Goal: Task Accomplishment & Management: Manage account settings

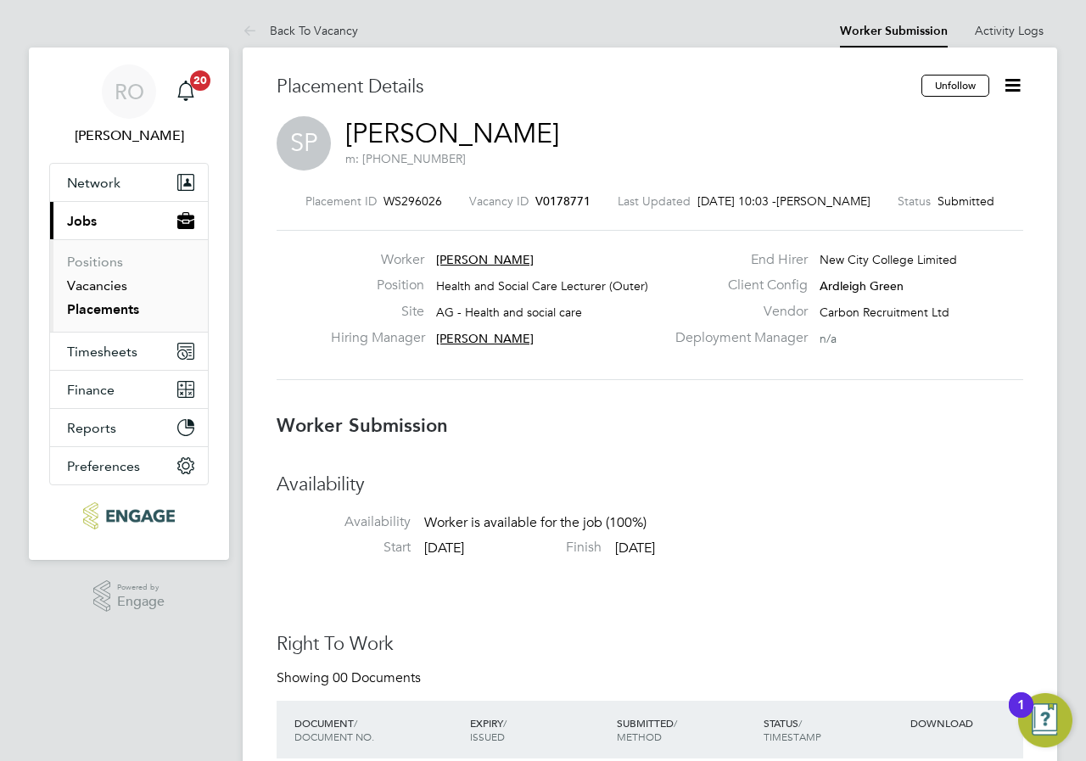
click at [94, 282] on link "Vacancies" at bounding box center [97, 286] width 60 height 16
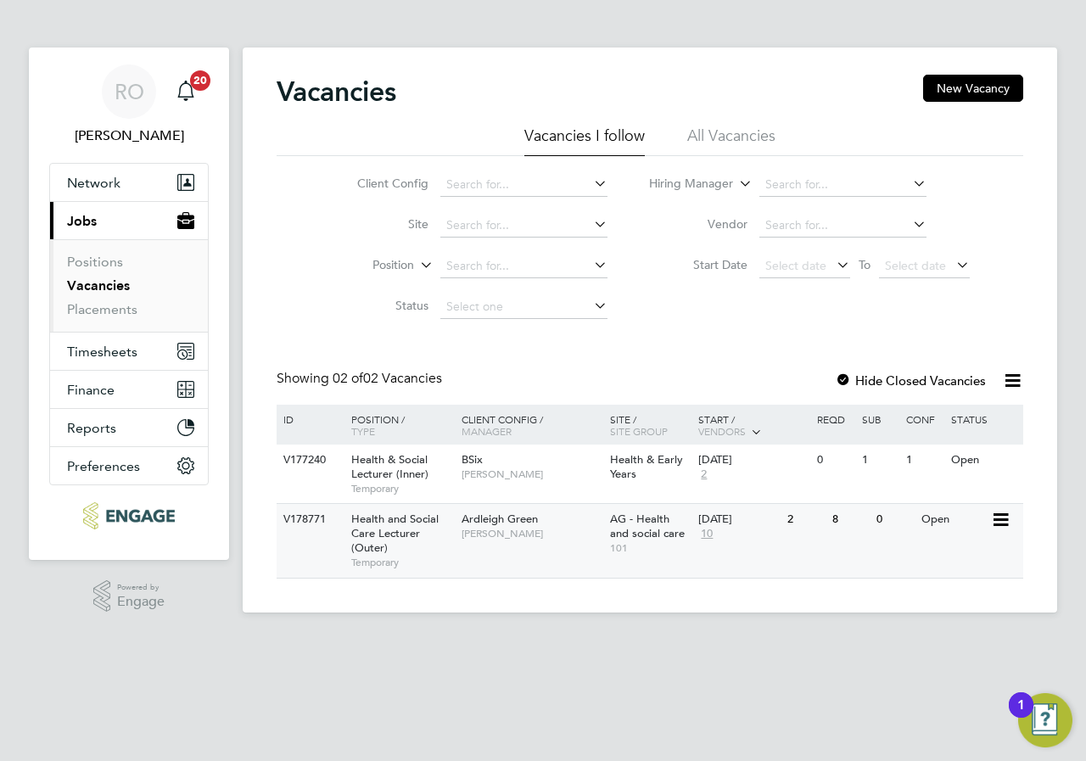
click at [482, 526] on span "Ardleigh Green" at bounding box center [500, 519] width 76 height 14
click at [116, 289] on link "Vacancies" at bounding box center [98, 286] width 63 height 16
click at [468, 463] on span "BSix" at bounding box center [472, 459] width 21 height 14
click at [508, 528] on span "[PERSON_NAME]" at bounding box center [532, 534] width 140 height 14
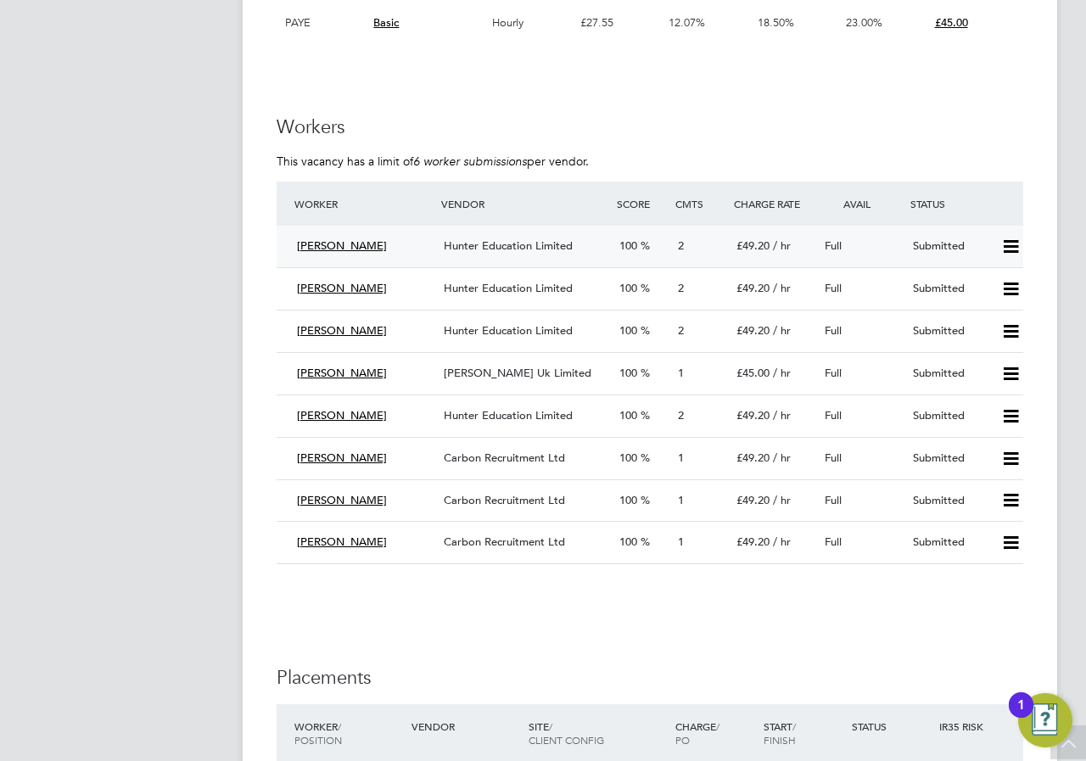
click at [379, 244] on div "[PERSON_NAME]" at bounding box center [363, 247] width 147 height 28
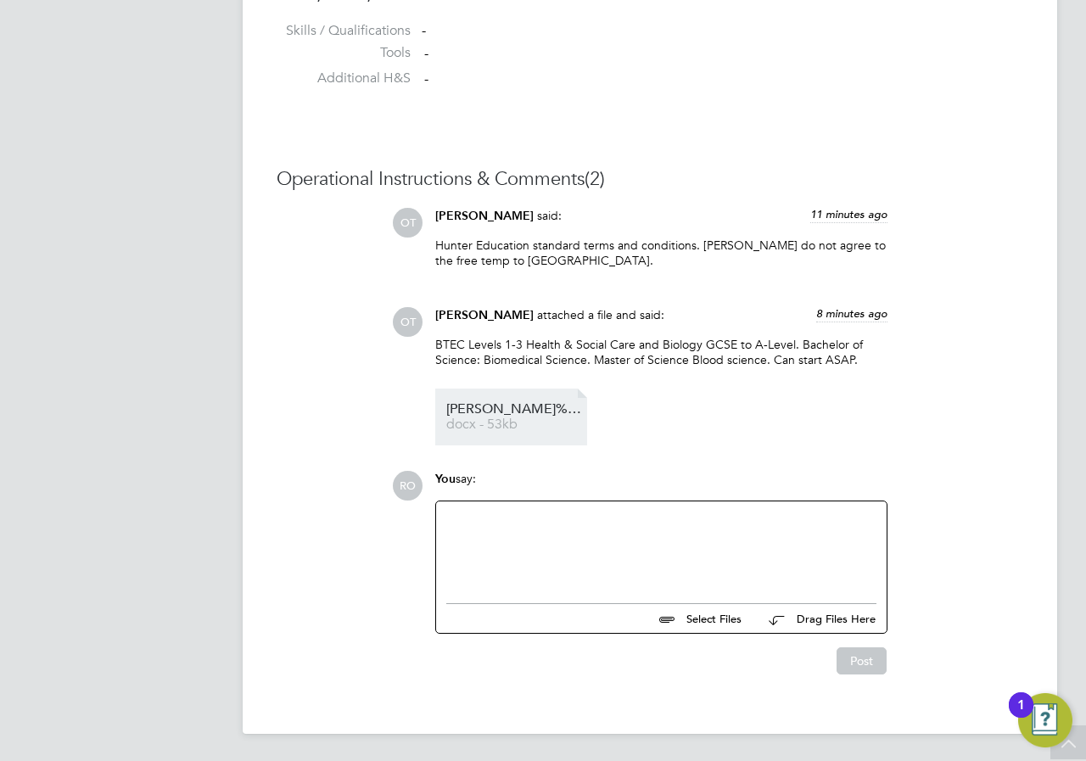
click at [508, 413] on span "Anthonia%20CV" at bounding box center [514, 409] width 136 height 13
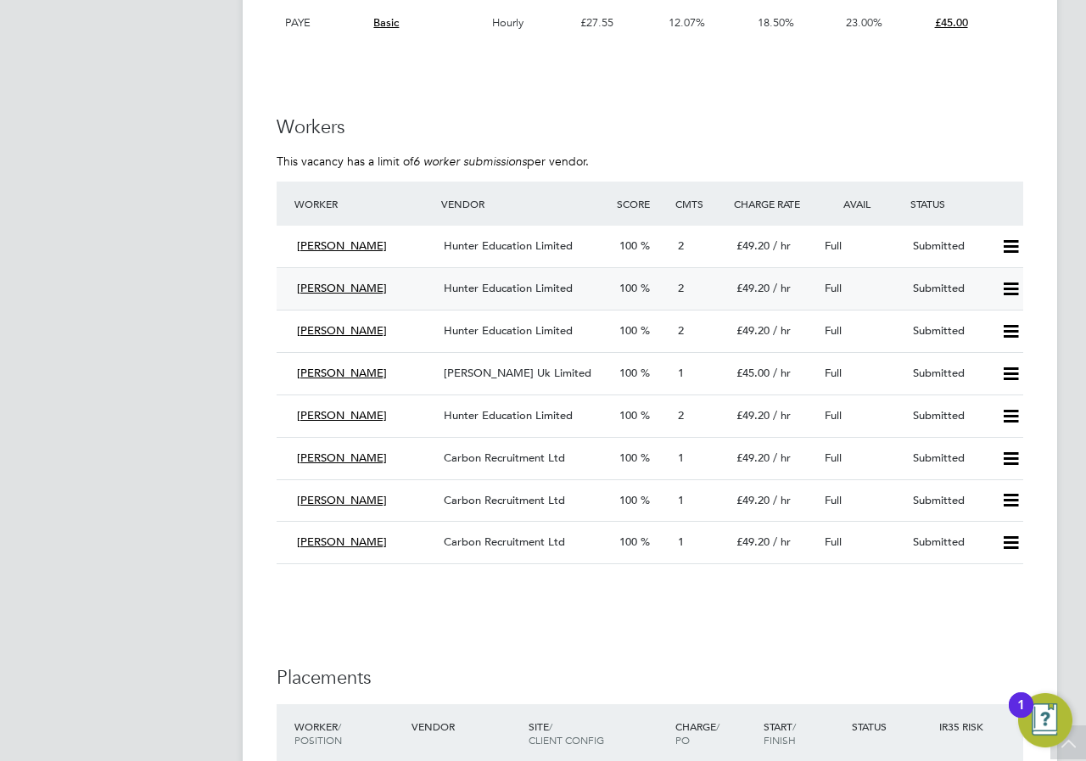
click at [554, 292] on span "Hunter Education Limited" at bounding box center [508, 288] width 129 height 14
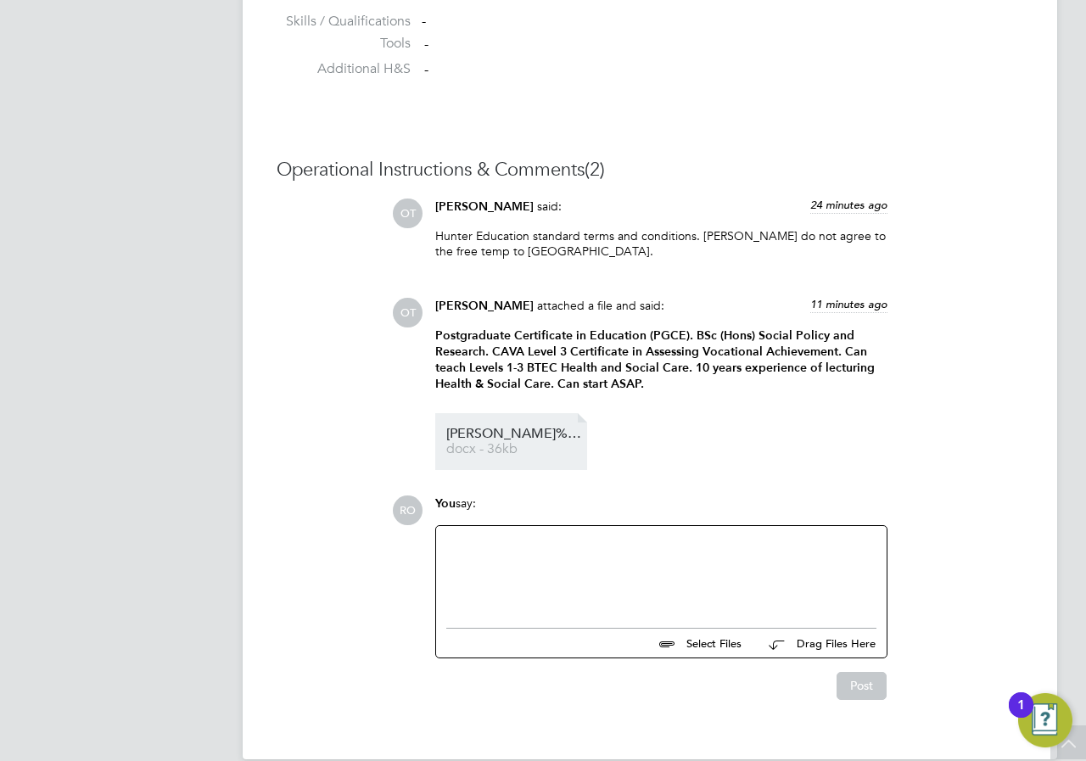
click at [480, 439] on link "Emelia%20CV docx - 36kb" at bounding box center [514, 442] width 136 height 28
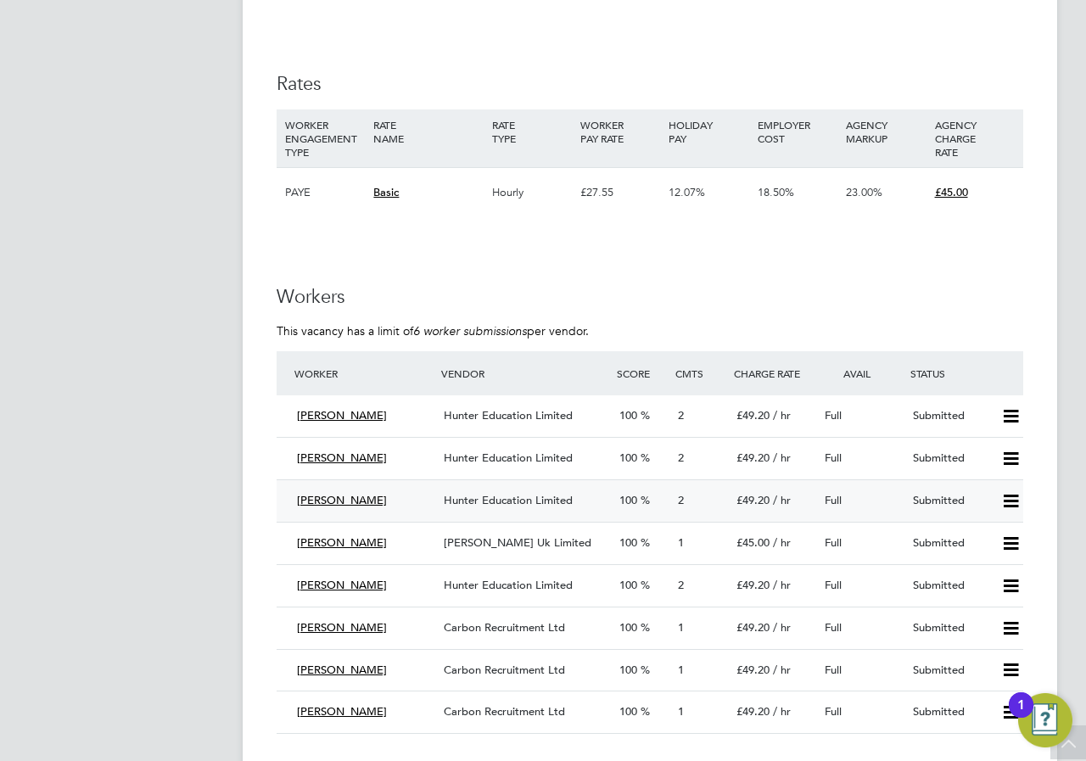
click at [1009, 503] on icon at bounding box center [1011, 502] width 21 height 14
click at [979, 559] on li "Reject" at bounding box center [988, 561] width 59 height 24
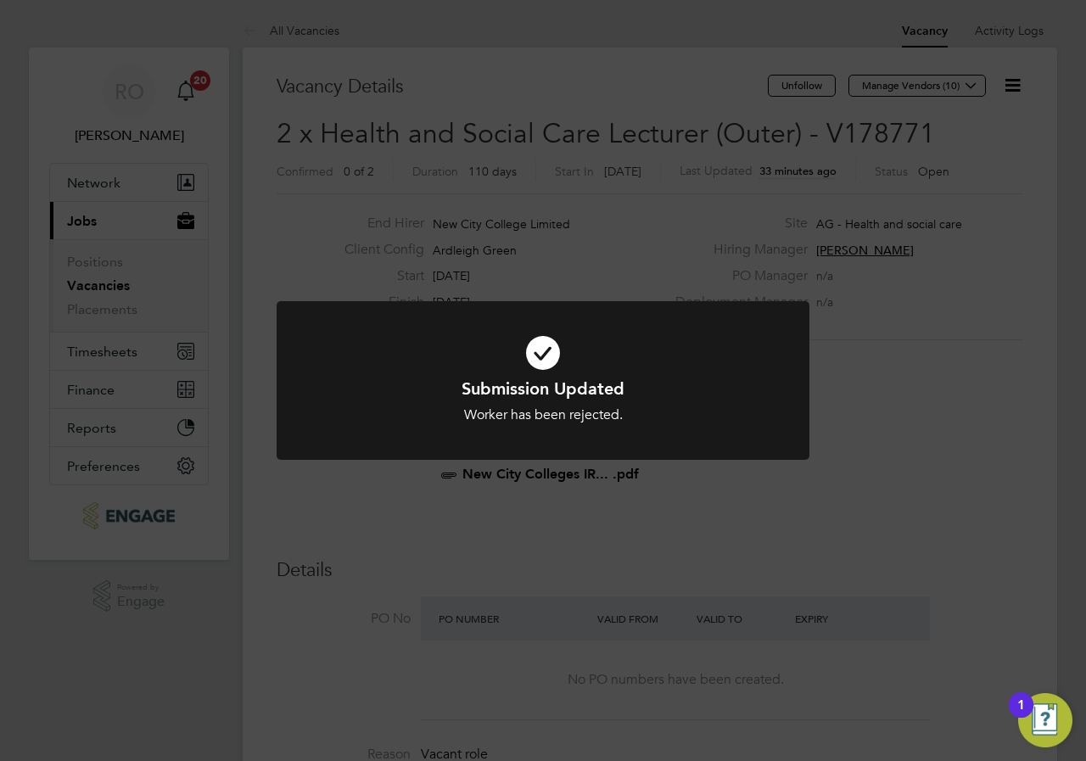
click at [613, 517] on div "Submission Updated Worker has been rejected. Cancel Okay" at bounding box center [543, 380] width 1086 height 761
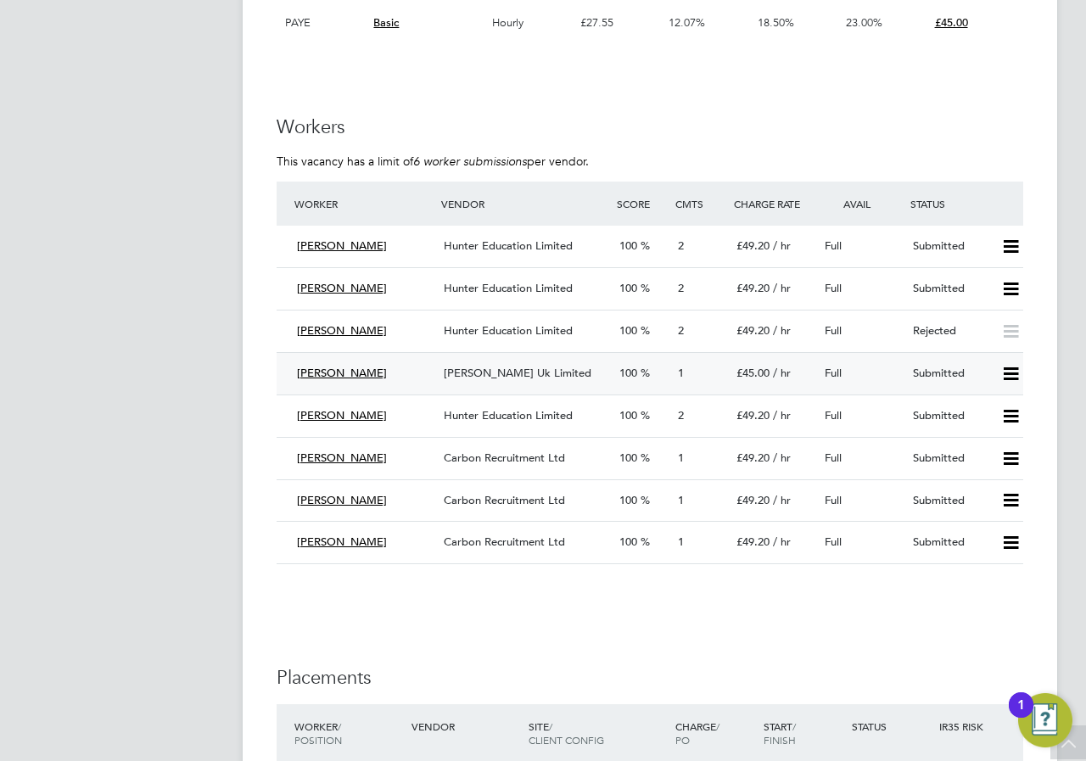
click at [1010, 378] on icon at bounding box center [1011, 374] width 21 height 14
click at [530, 370] on span "[PERSON_NAME] Uk Limited" at bounding box center [518, 373] width 148 height 14
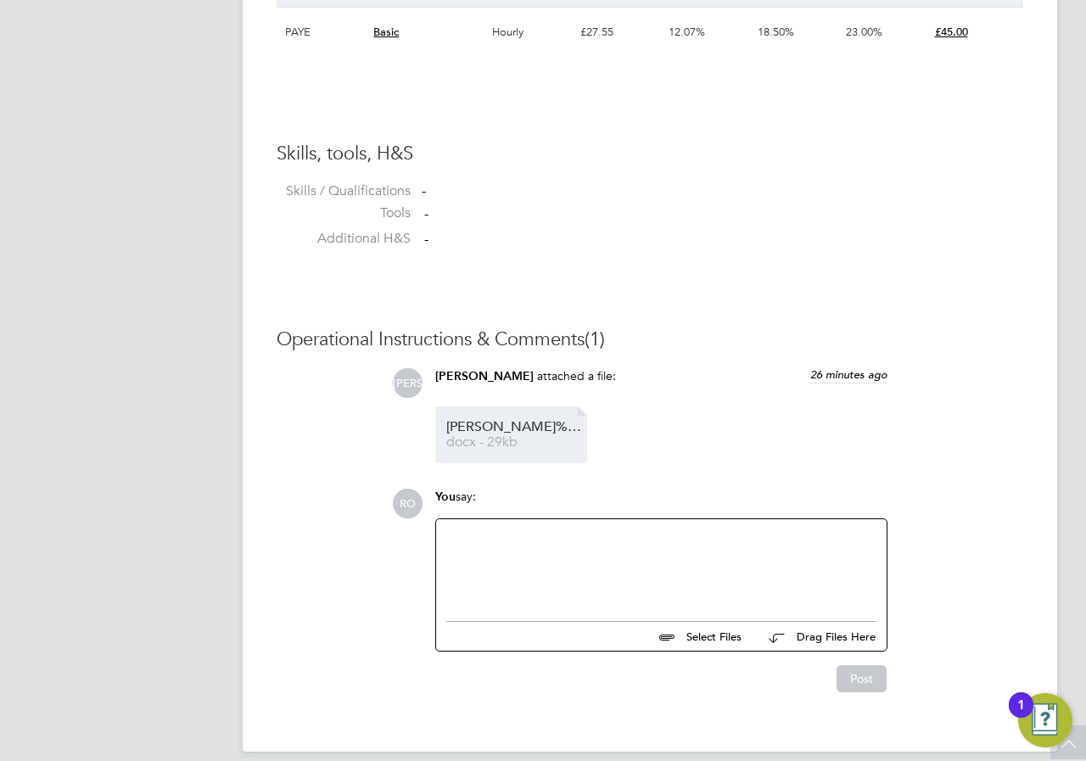
click at [477, 440] on span "docx - 29kb" at bounding box center [514, 442] width 136 height 13
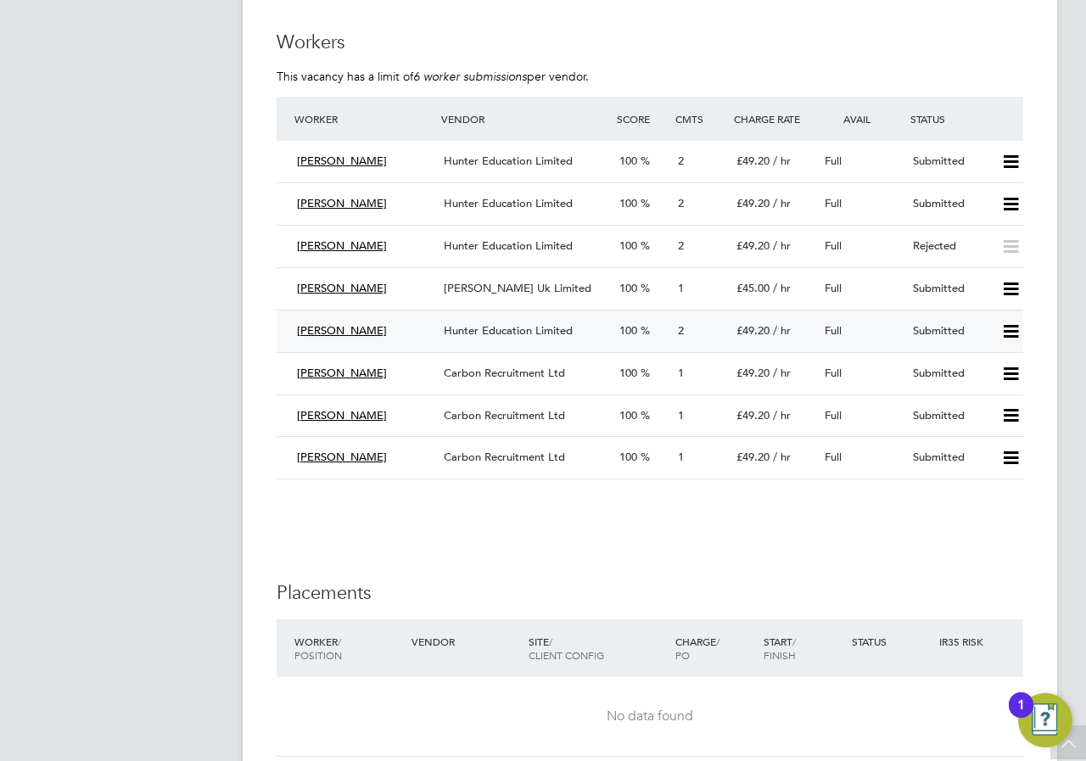
click at [1012, 329] on icon at bounding box center [1011, 332] width 21 height 14
click at [983, 389] on li "Reject" at bounding box center [988, 391] width 59 height 24
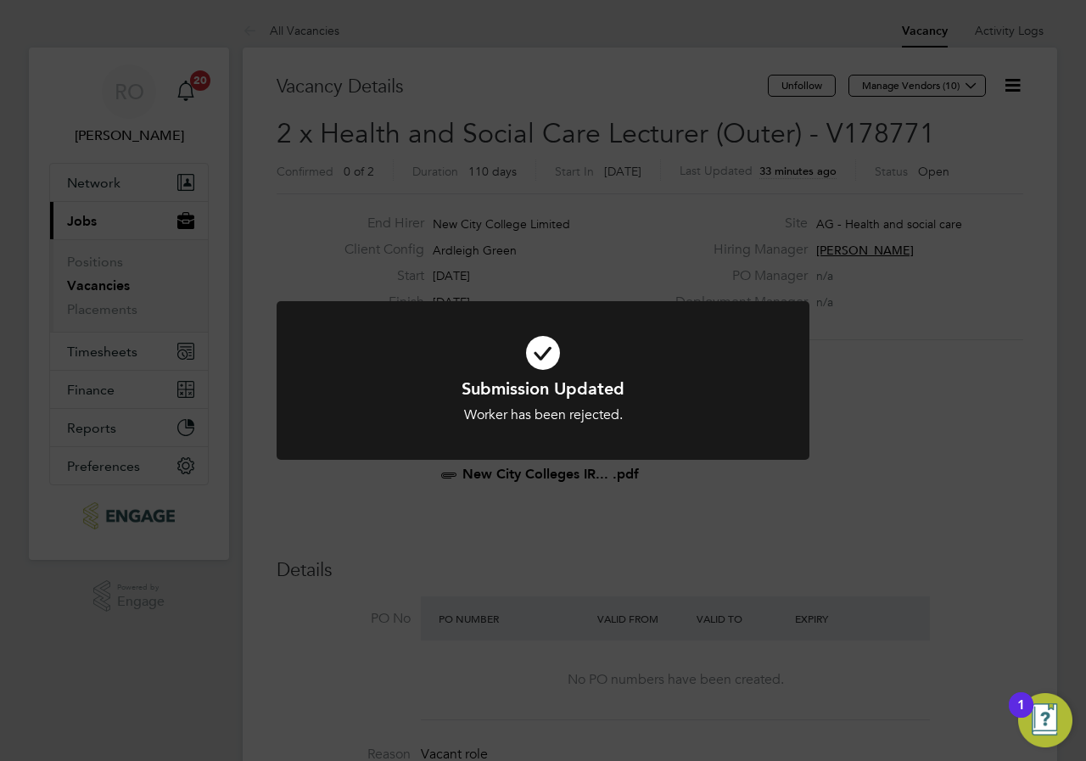
click at [512, 43] on div "Submission Updated Worker has been rejected. Cancel Okay" at bounding box center [543, 380] width 1086 height 761
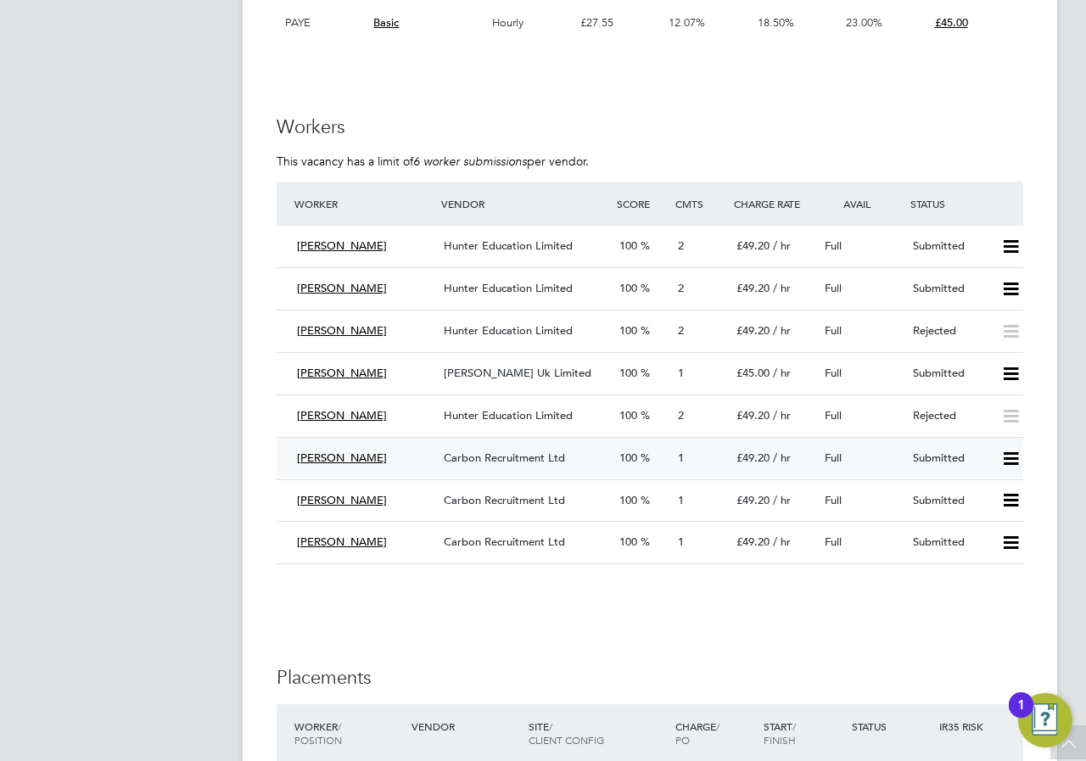
click at [1021, 457] on icon at bounding box center [1011, 459] width 21 height 14
click at [973, 514] on li "Reject" at bounding box center [988, 519] width 59 height 24
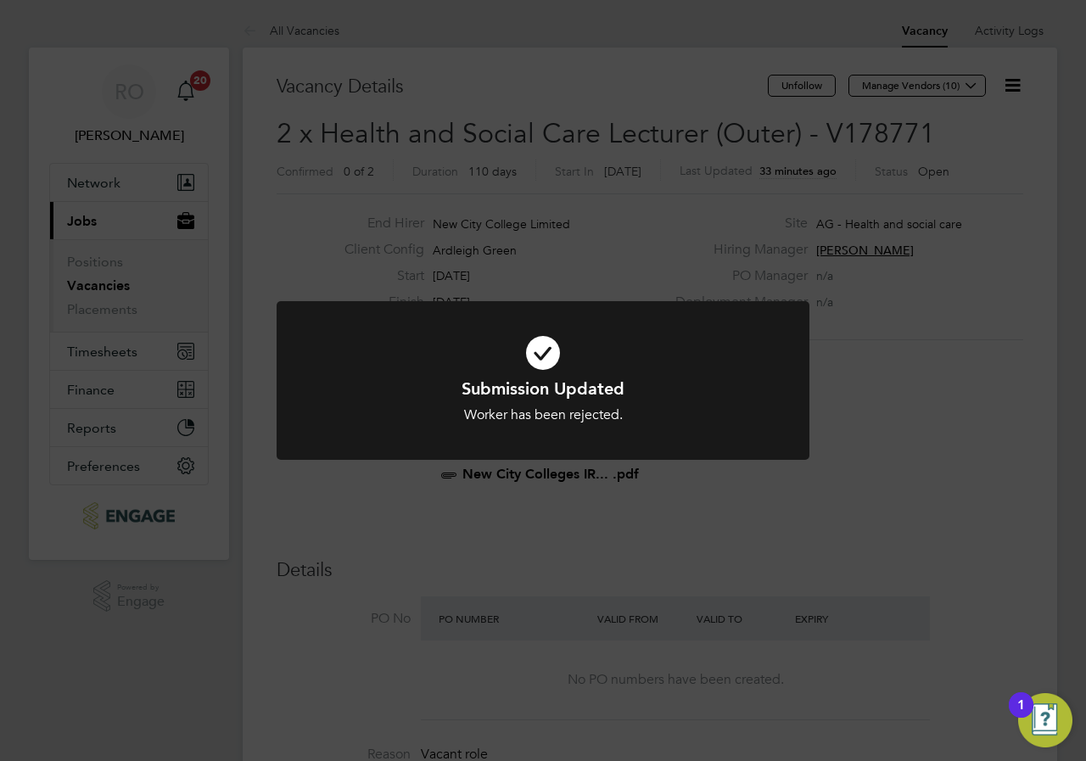
click at [327, 514] on div "Submission Updated Worker has been rejected. Cancel Okay" at bounding box center [543, 380] width 1086 height 761
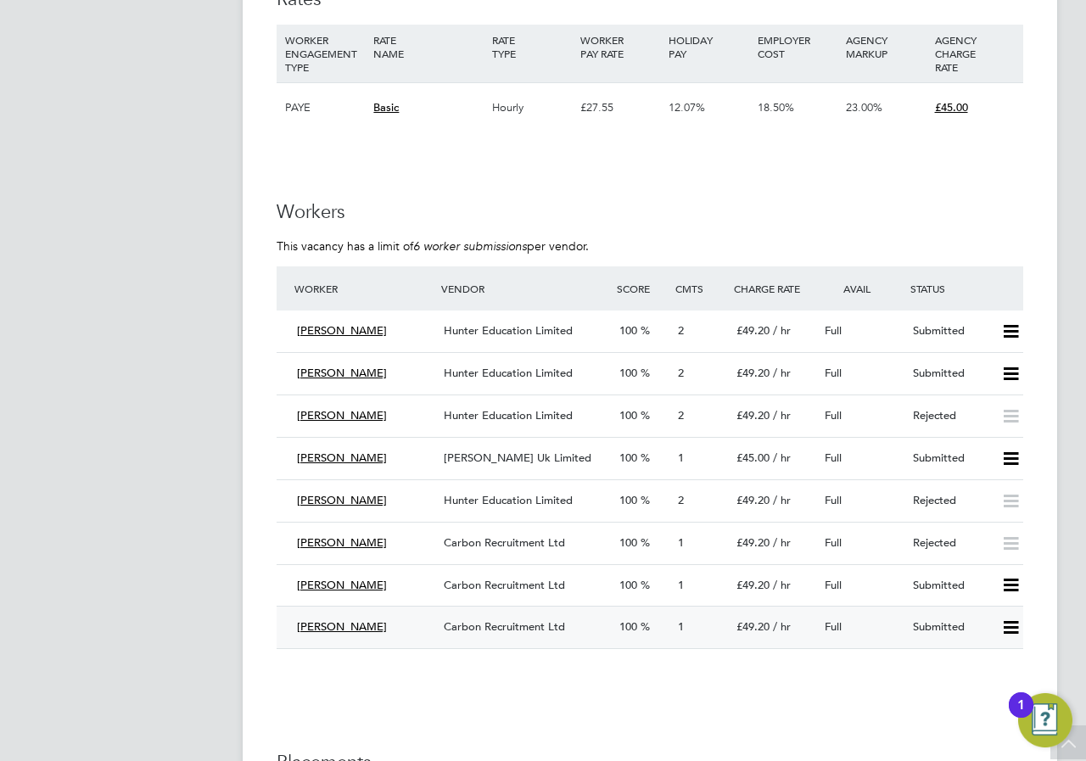
click at [555, 628] on span "Carbon Recruitment Ltd" at bounding box center [504, 627] width 121 height 14
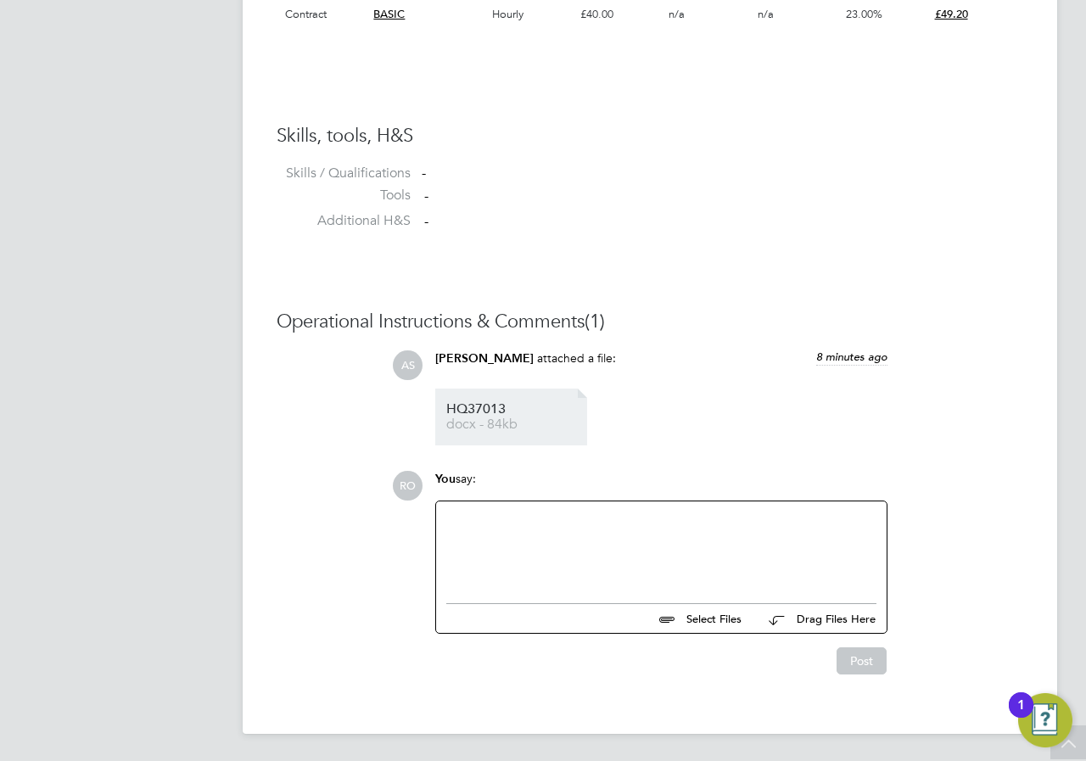
click at [468, 409] on span "HQ37013" at bounding box center [514, 409] width 136 height 13
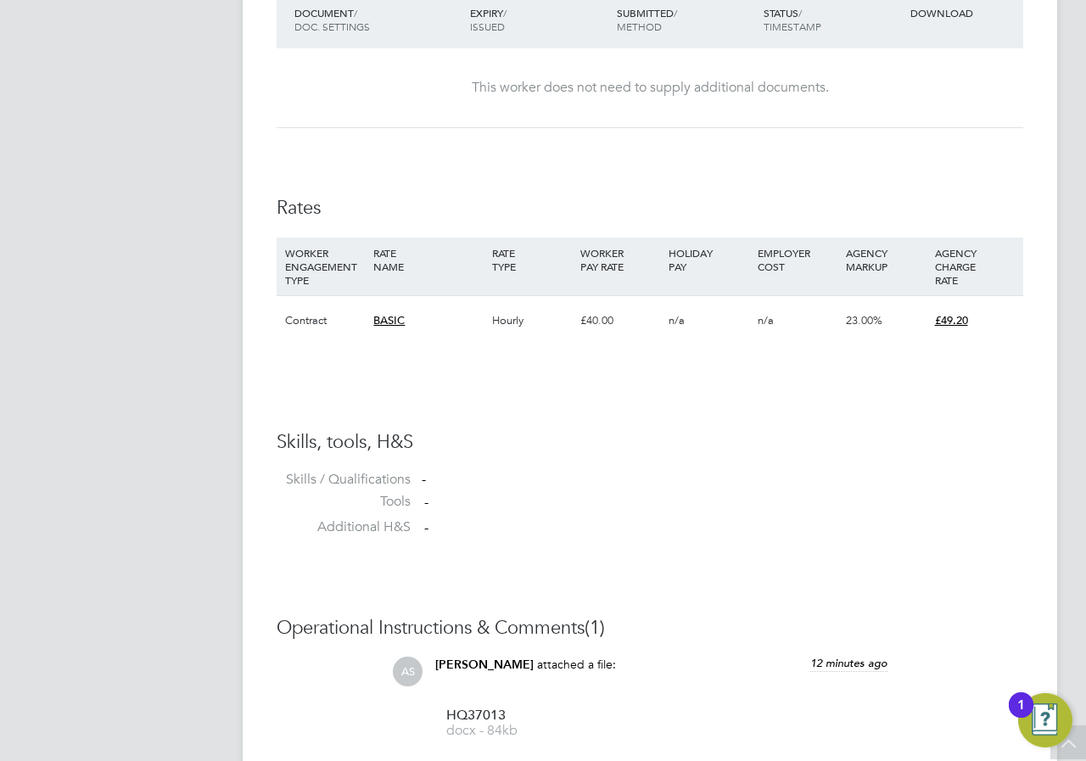
scroll to position [952, 0]
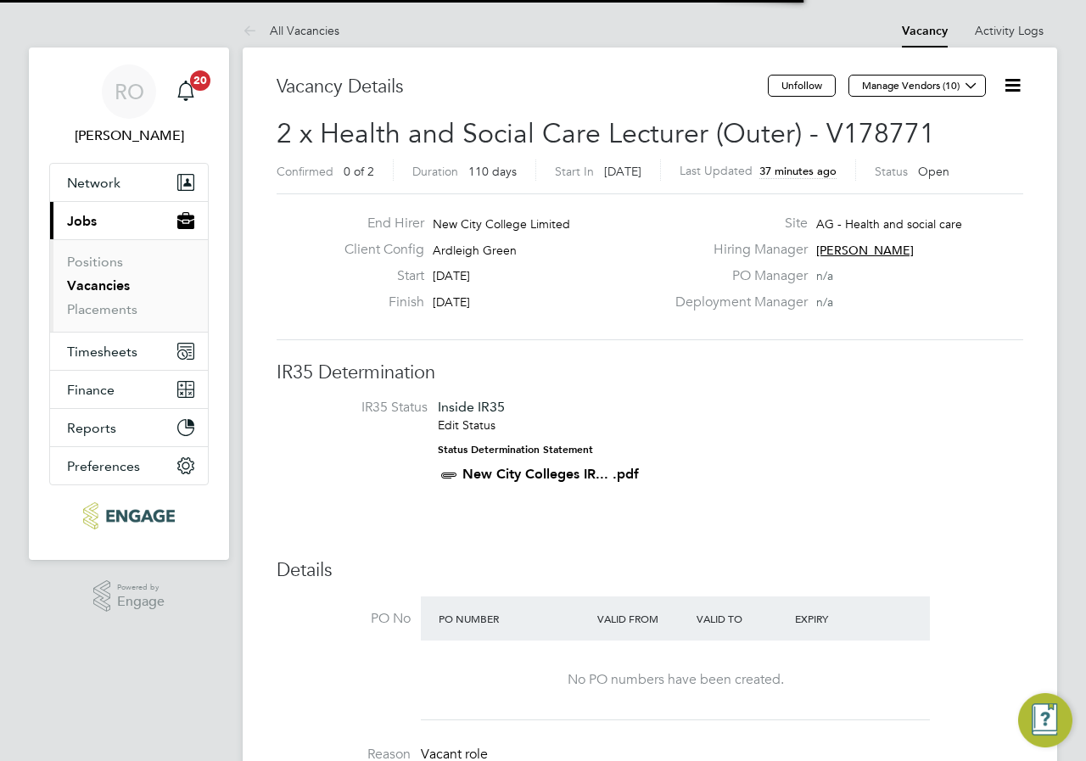
scroll to position [8, 8]
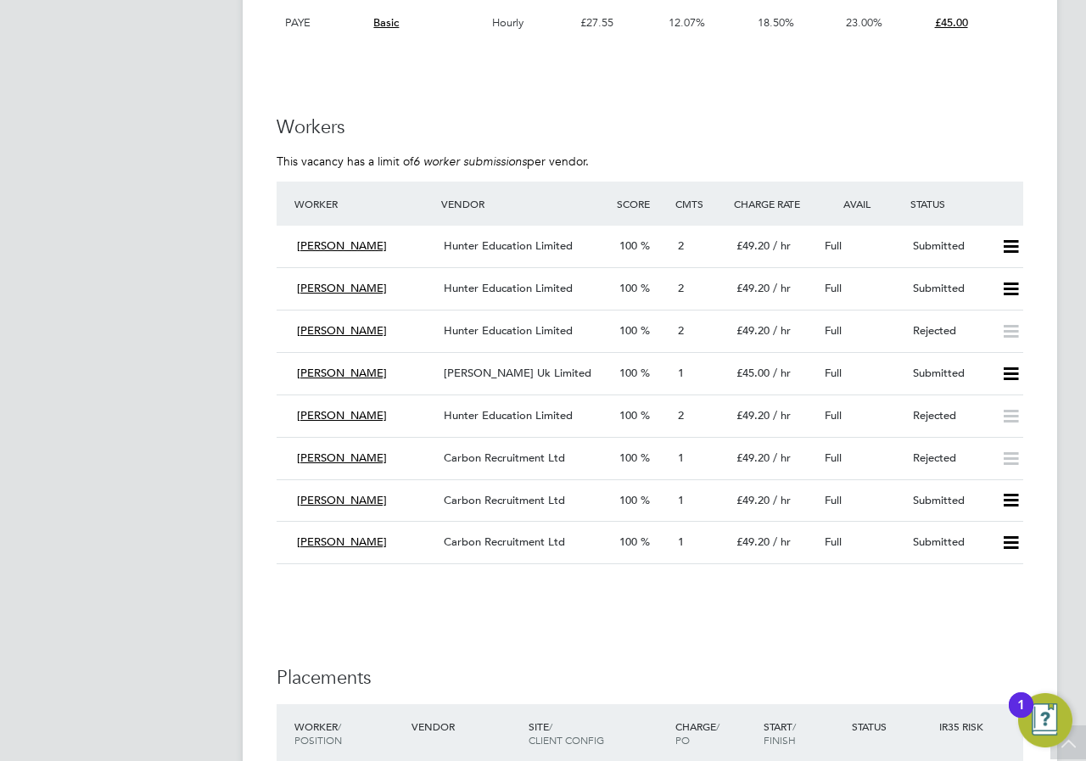
click at [540, 496] on span "Carbon Recruitment Ltd" at bounding box center [504, 500] width 121 height 14
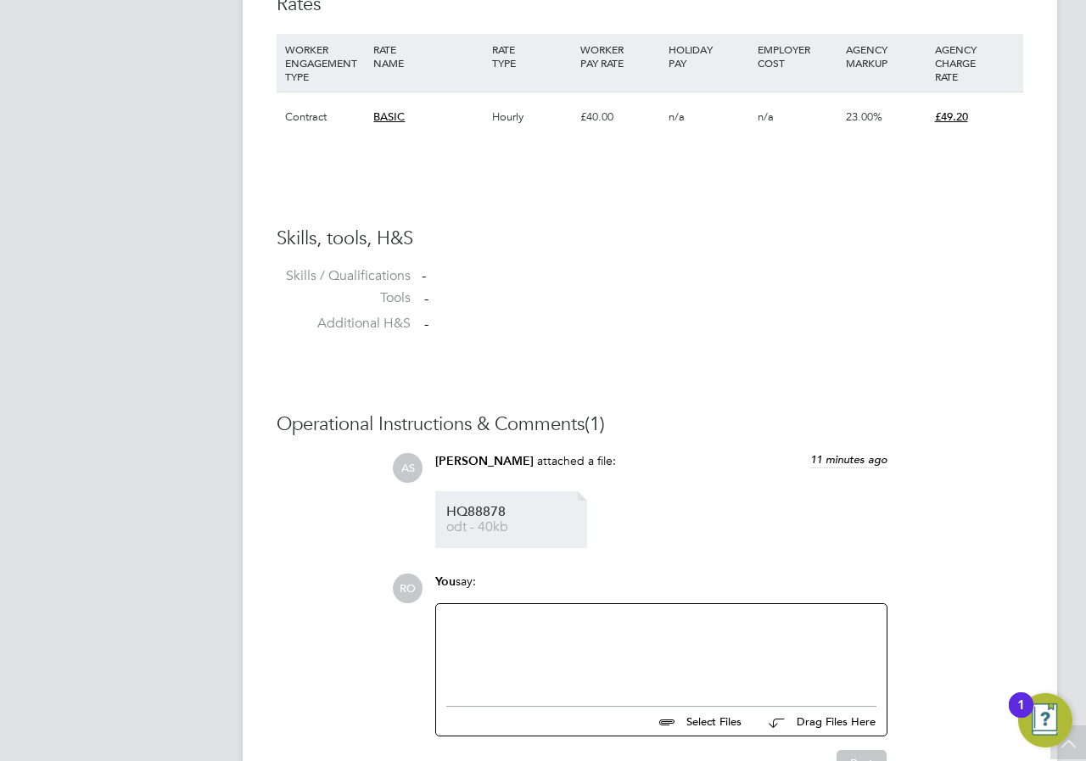
click at [474, 513] on span "HQ88878" at bounding box center [514, 512] width 136 height 13
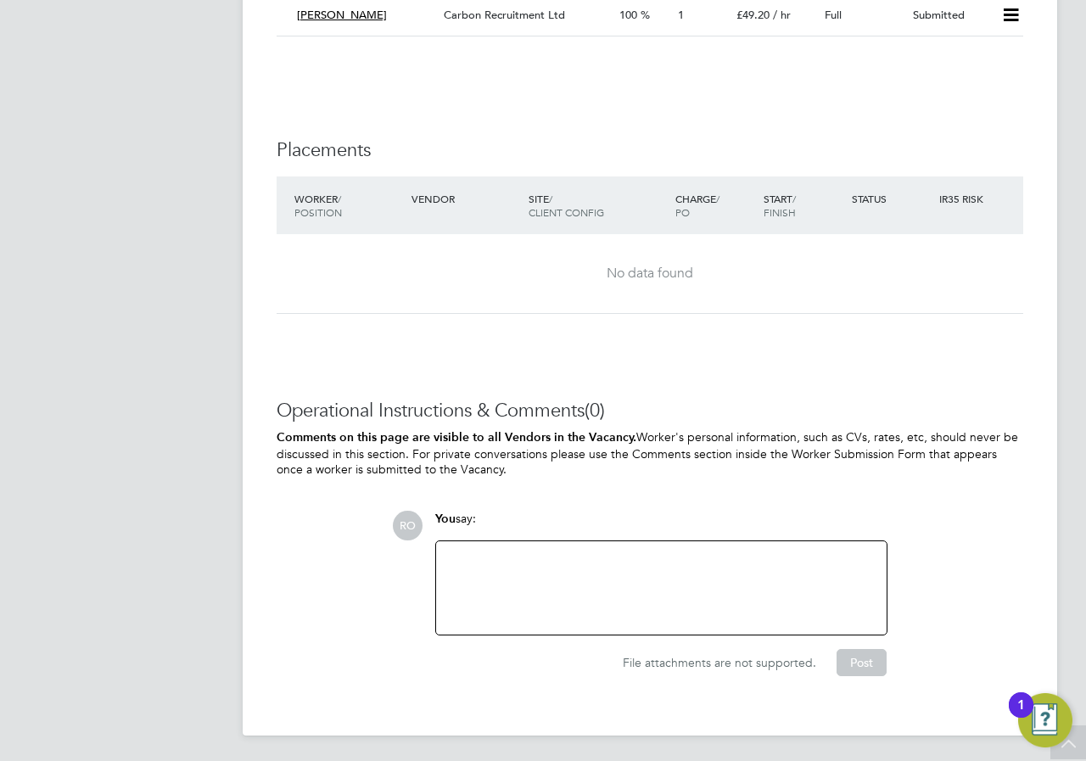
click at [592, 582] on div at bounding box center [661, 588] width 430 height 73
click at [538, 566] on div "If I reject it is becuase I have seen them begfore and od not wnat to use them" at bounding box center [661, 588] width 430 height 73
click at [727, 558] on div "If I reject it is because I have seen them before and od not wnat to use them" at bounding box center [661, 588] width 430 height 73
click at [725, 558] on div "If I reject it is because I have seen them before and d not wnat to use them" at bounding box center [661, 588] width 430 height 73
click at [767, 559] on div "If I reject it is because I have seen them before and do not wnat to use them" at bounding box center [661, 588] width 430 height 73
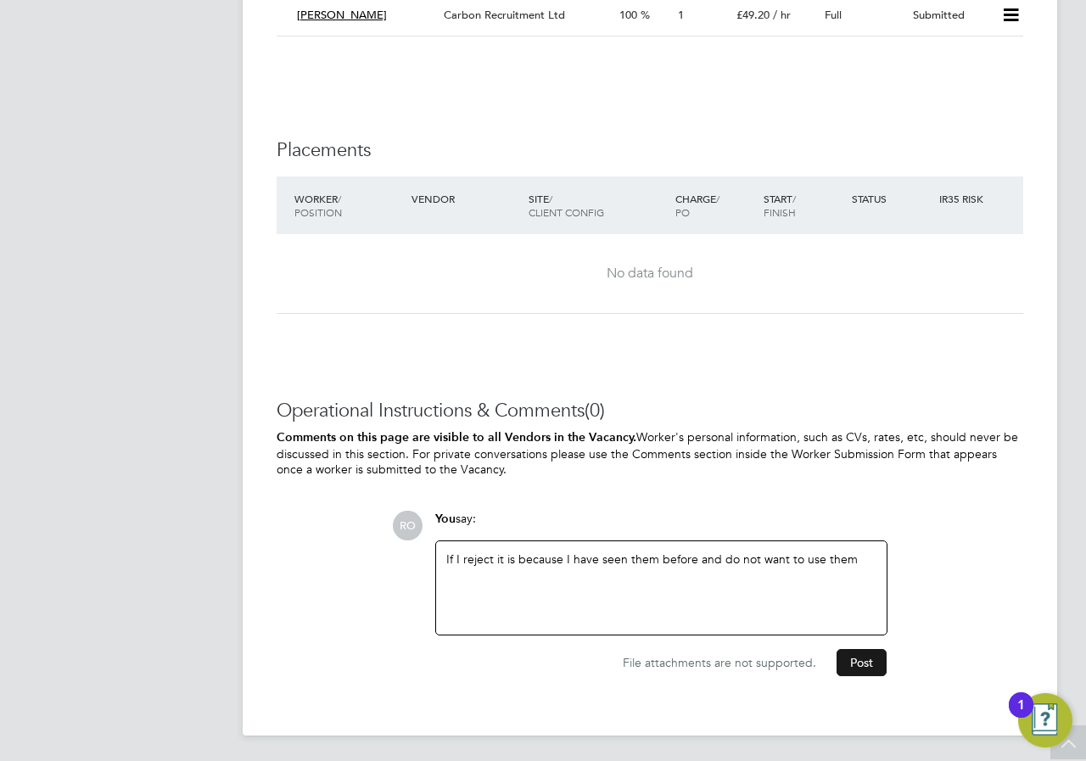
click at [867, 660] on button "Post" at bounding box center [862, 662] width 50 height 27
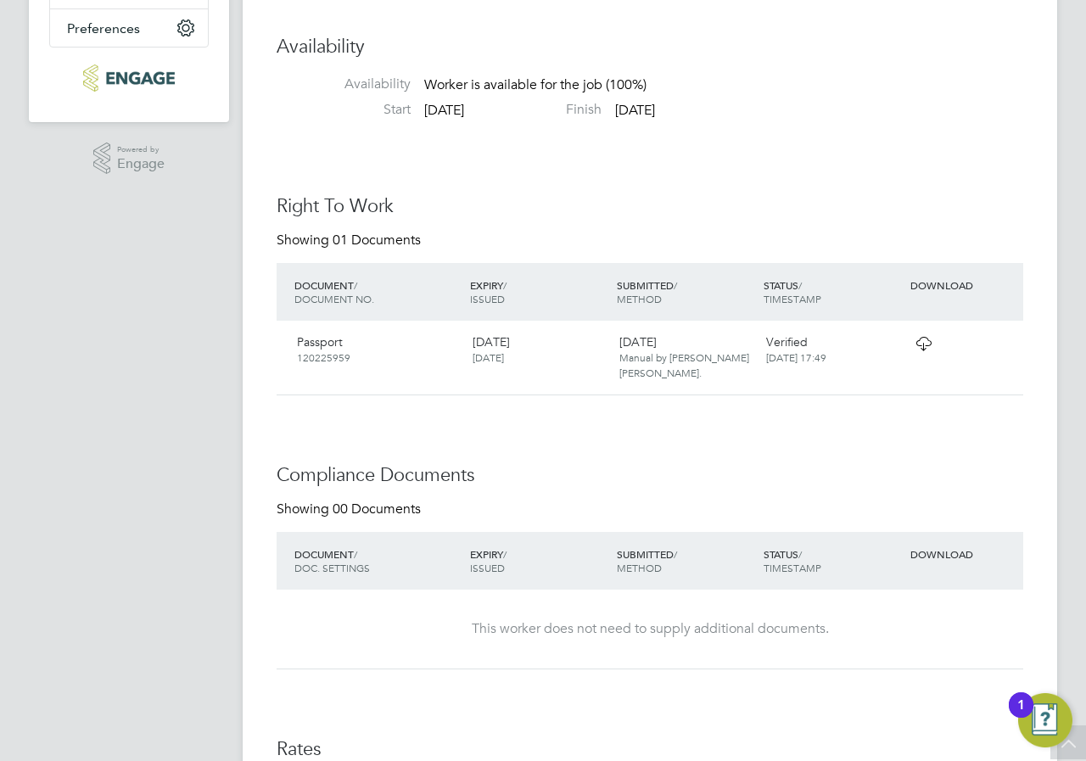
scroll to position [14, 0]
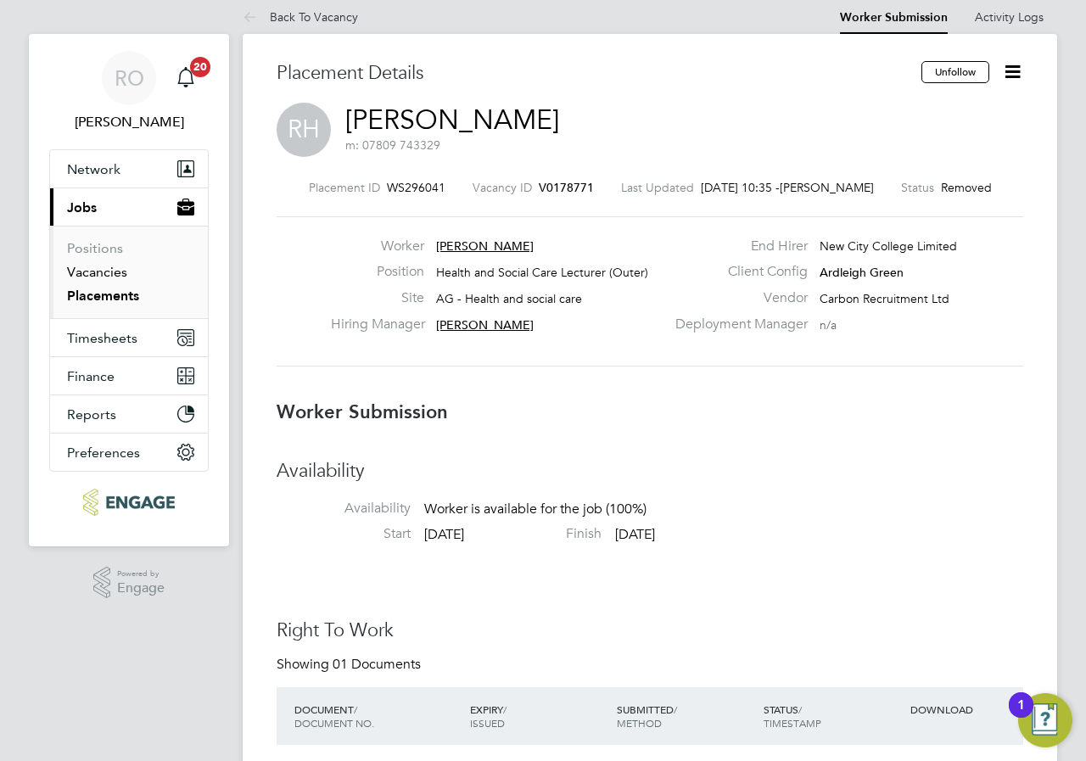
click at [104, 275] on link "Vacancies" at bounding box center [97, 272] width 60 height 16
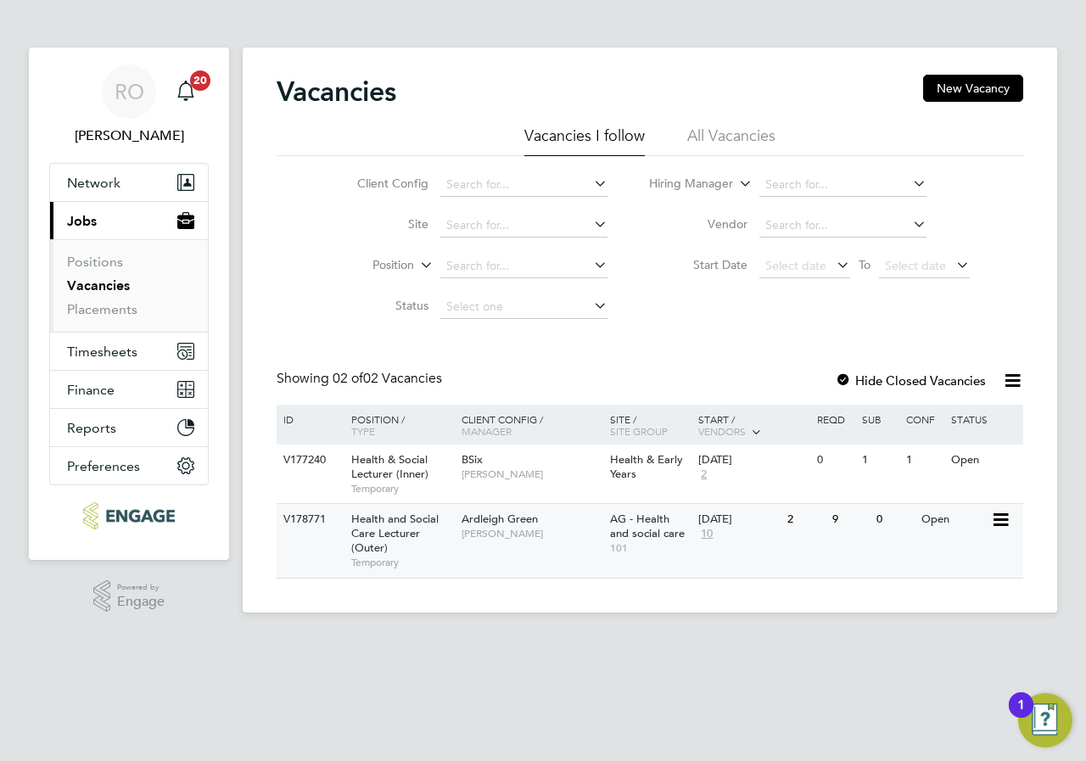
click at [510, 519] on span "Ardleigh Green" at bounding box center [500, 519] width 76 height 14
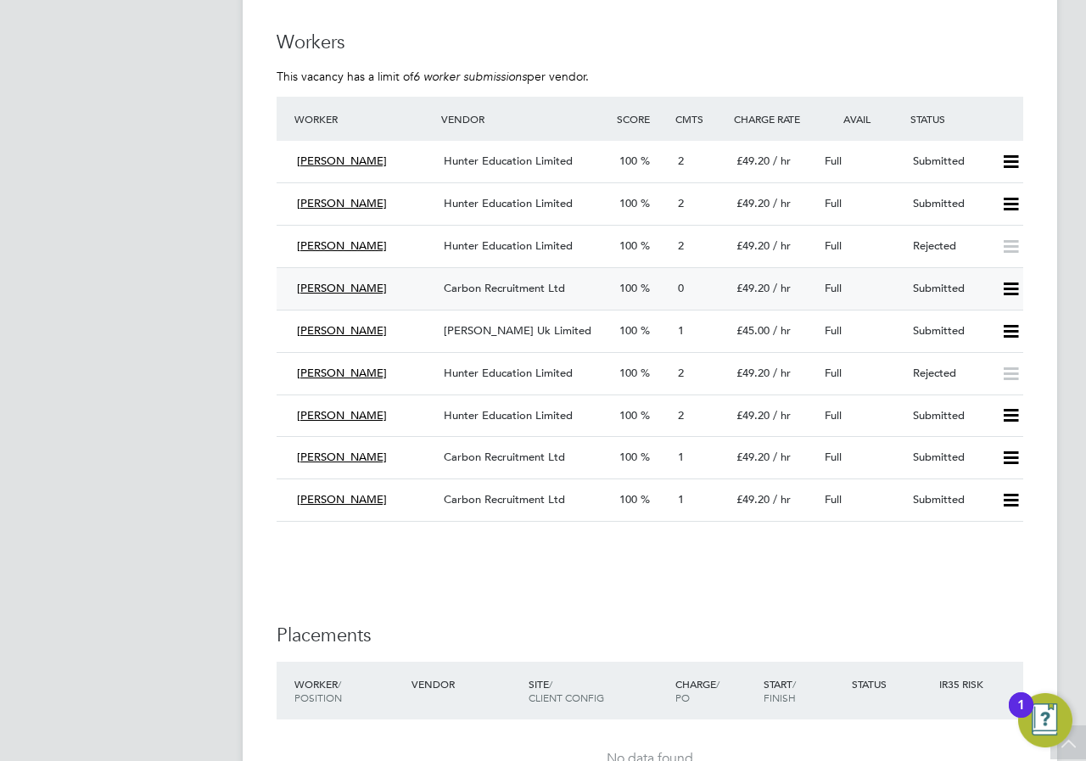
click at [527, 289] on span "Carbon Recruitment Ltd" at bounding box center [504, 288] width 121 height 14
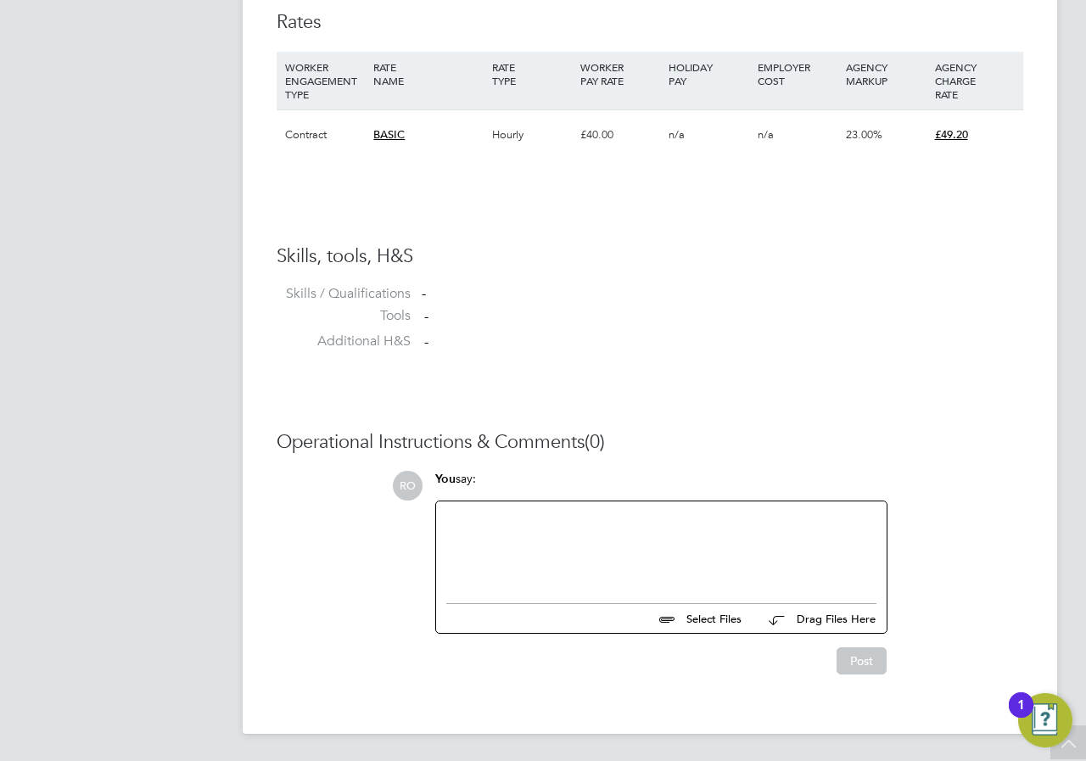
click at [513, 575] on div at bounding box center [661, 548] width 430 height 73
drag, startPoint x: 496, startPoint y: 522, endPoint x: 507, endPoint y: 521, distance: 10.2
click at [507, 521] on div "please sher CV for [PERSON_NAME]" at bounding box center [661, 548] width 430 height 73
click at [864, 662] on button "Post" at bounding box center [862, 661] width 50 height 27
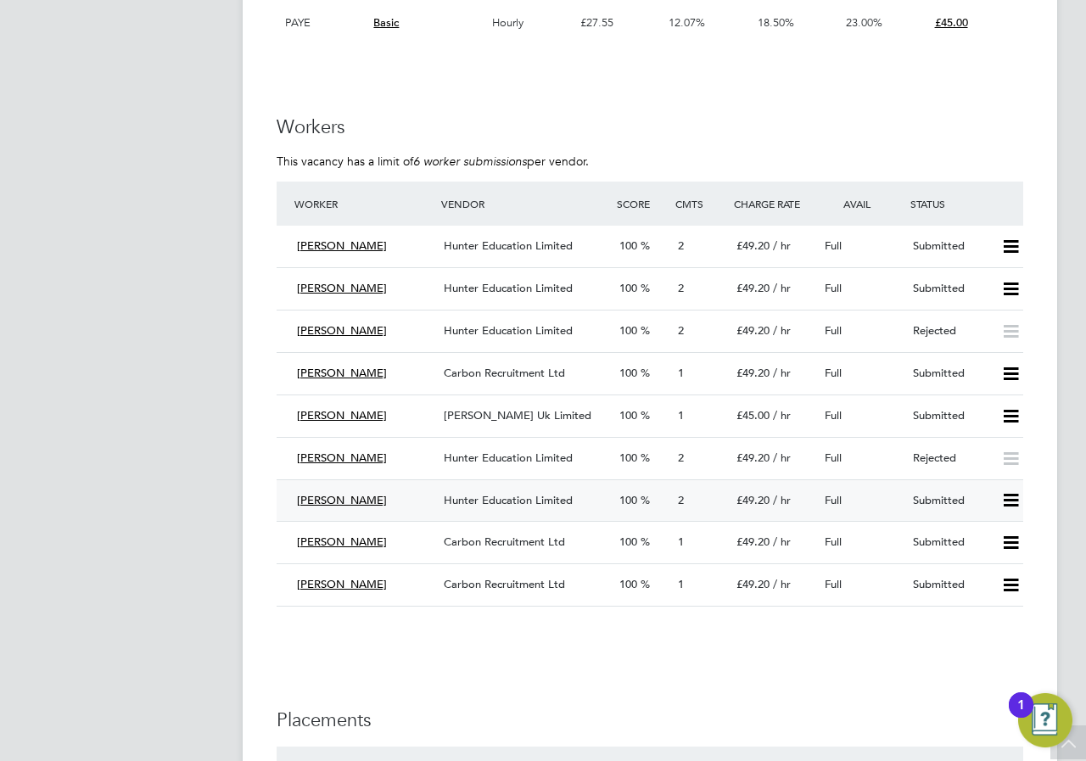
click at [564, 500] on span "Hunter Education Limited" at bounding box center [508, 500] width 129 height 14
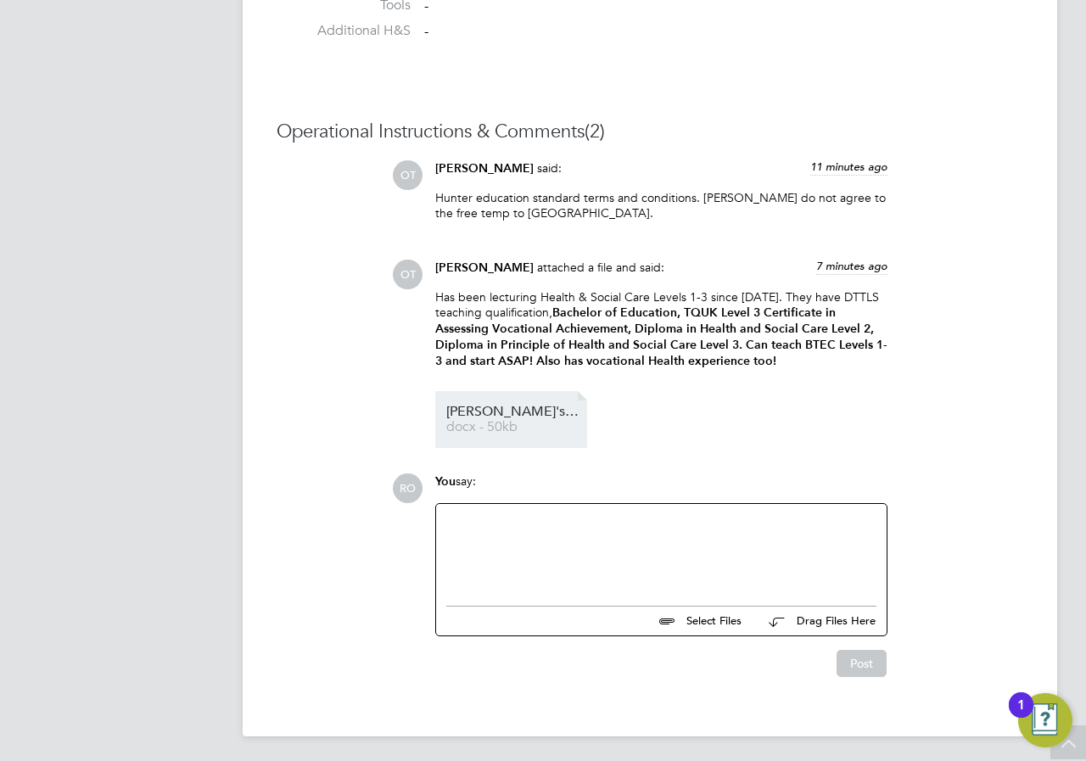
click at [497, 407] on span "[PERSON_NAME]'s%20CV" at bounding box center [514, 412] width 136 height 13
